Goal: Check status

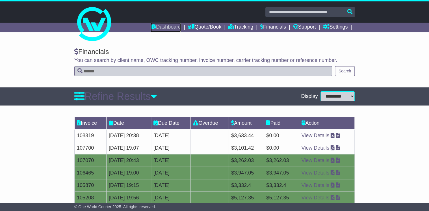
click at [174, 27] on link "Dashboard" at bounding box center [166, 28] width 30 height 10
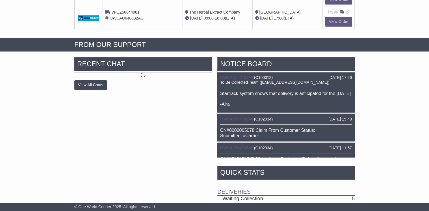
scroll to position [204, 0]
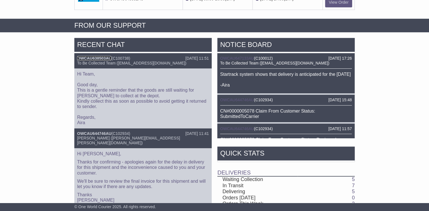
drag, startPoint x: 105, startPoint y: 57, endPoint x: 142, endPoint y: 68, distance: 39.0
click at [105, 57] on link "OWCAU638503AU" at bounding box center [94, 58] width 34 height 5
